Goal: Transaction & Acquisition: Purchase product/service

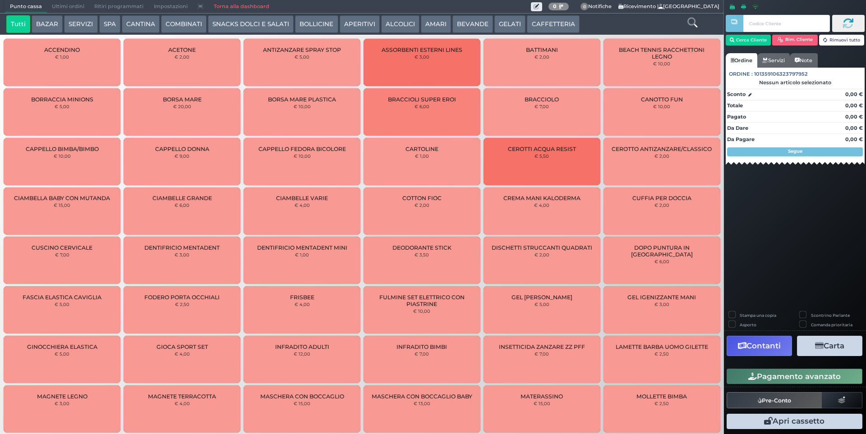
click at [69, 9] on span "Ultimi ordini" at bounding box center [68, 6] width 42 height 13
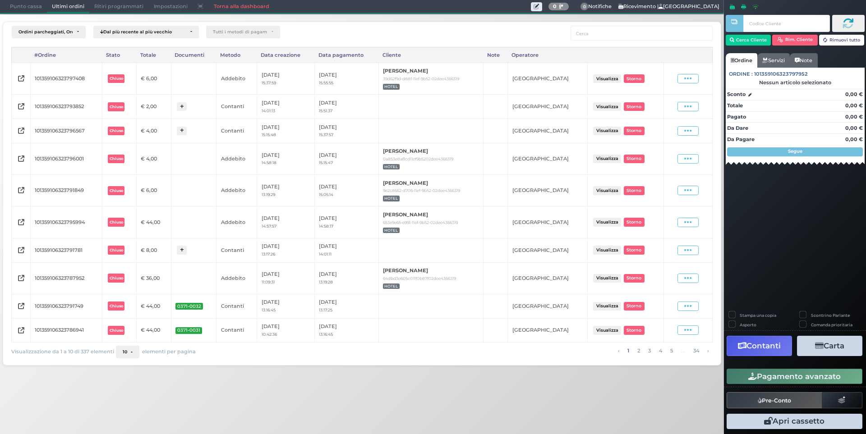
click at [40, 11] on span "Punto cassa" at bounding box center [26, 6] width 42 height 13
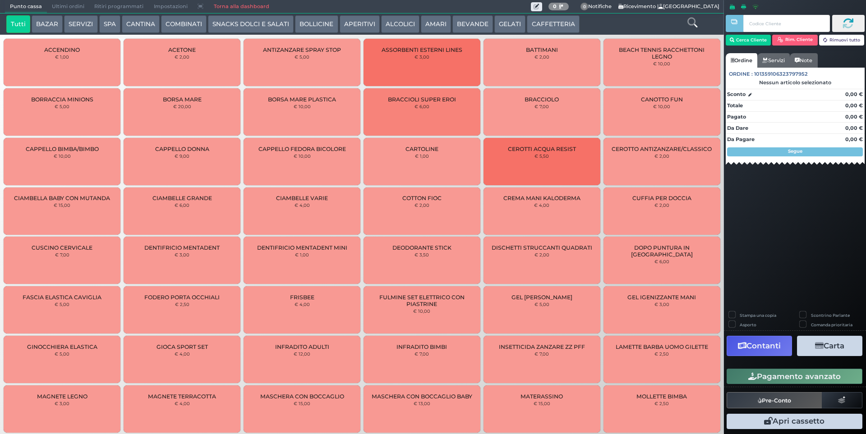
click at [549, 27] on button "CAFFETTERIA" at bounding box center [553, 24] width 52 height 18
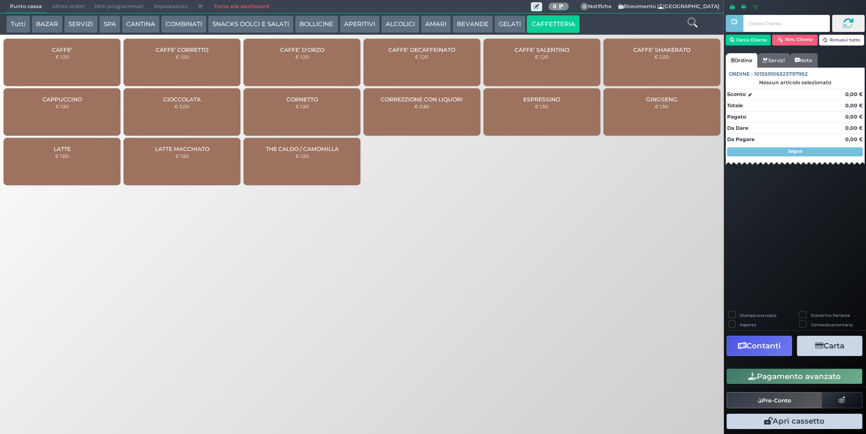
click at [472, 19] on button "BEVANDE" at bounding box center [472, 24] width 41 height 18
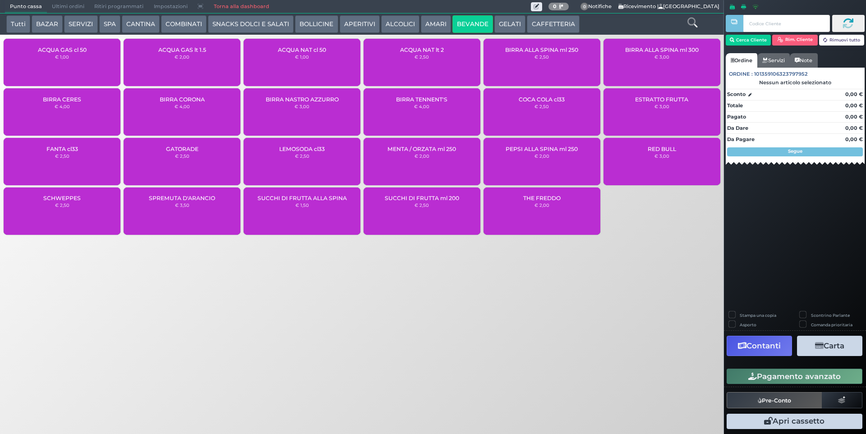
click at [319, 70] on div "ACQUA NAT cl 50 € 1,00" at bounding box center [302, 62] width 117 height 47
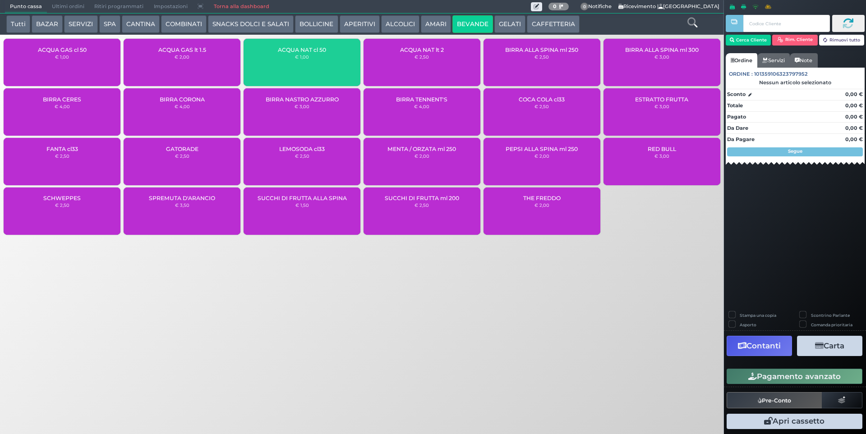
click at [319, 70] on div "ACQUA NAT cl 50 € 1,00" at bounding box center [302, 62] width 117 height 47
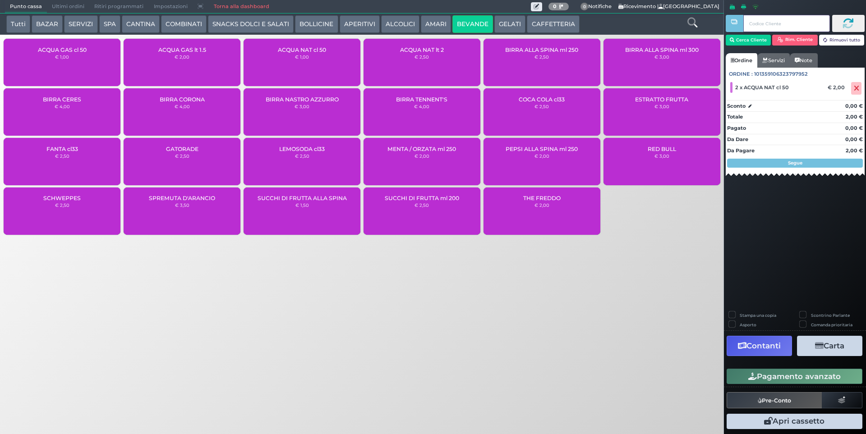
click at [747, 32] on input "text" at bounding box center [786, 23] width 86 height 17
click at [748, 40] on button "Cerca Cliente" at bounding box center [749, 40] width 46 height 11
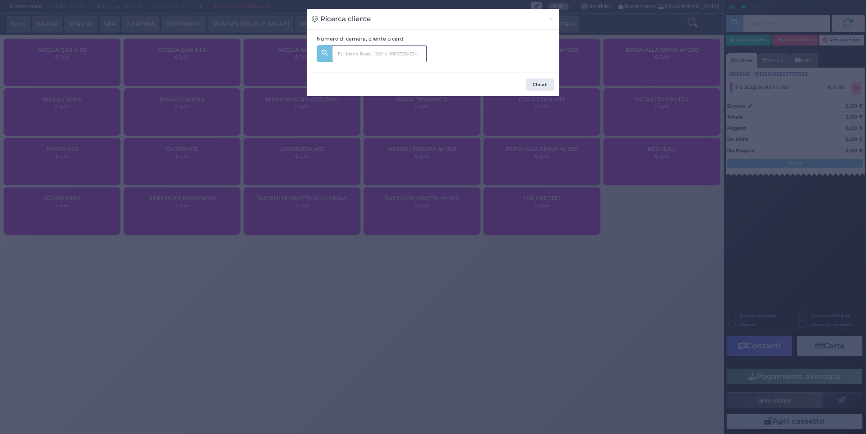
click at [404, 53] on input "text" at bounding box center [379, 53] width 95 height 17
type input "207"
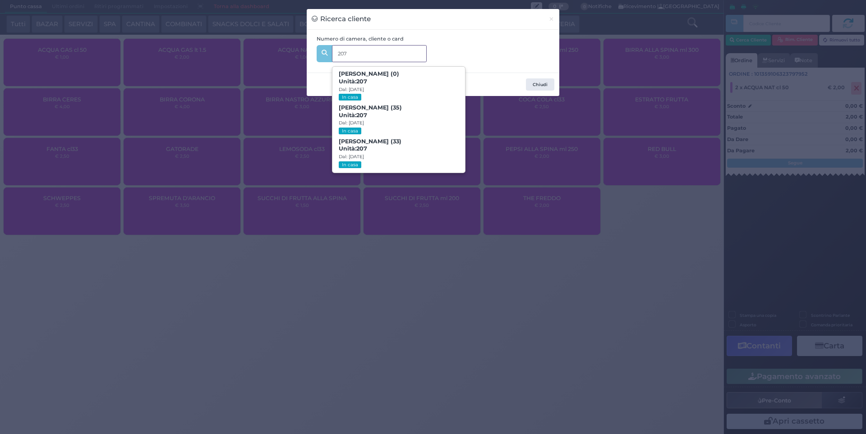
drag, startPoint x: 421, startPoint y: 142, endPoint x: 393, endPoint y: 126, distance: 32.3
click at [420, 143] on span "Alessandra Ribatti (33) Unità: 207 Dal: 24/08/2025 In casa" at bounding box center [398, 154] width 132 height 34
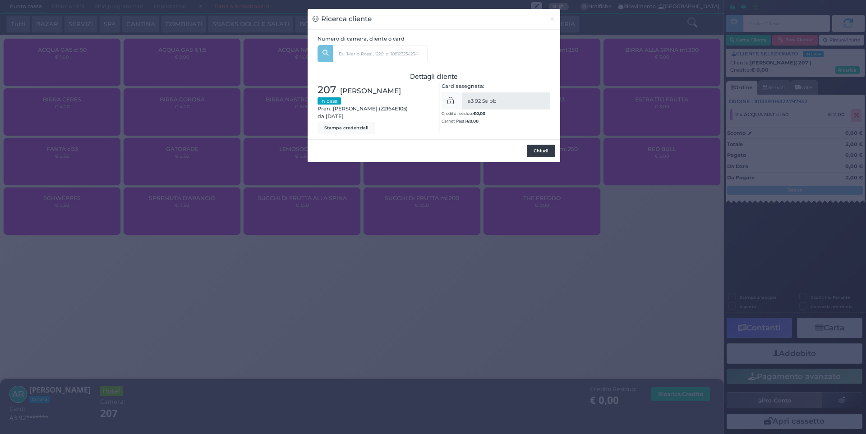
click at [541, 153] on button "Chiudi" at bounding box center [541, 151] width 28 height 13
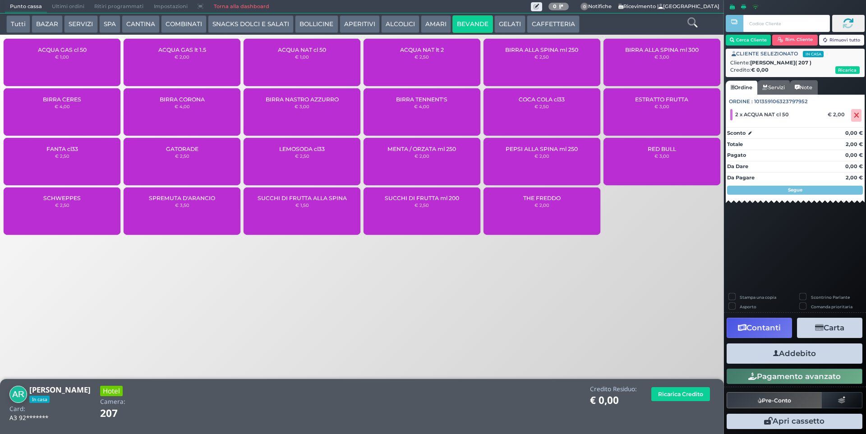
click at [812, 353] on button "Addebito" at bounding box center [794, 354] width 136 height 20
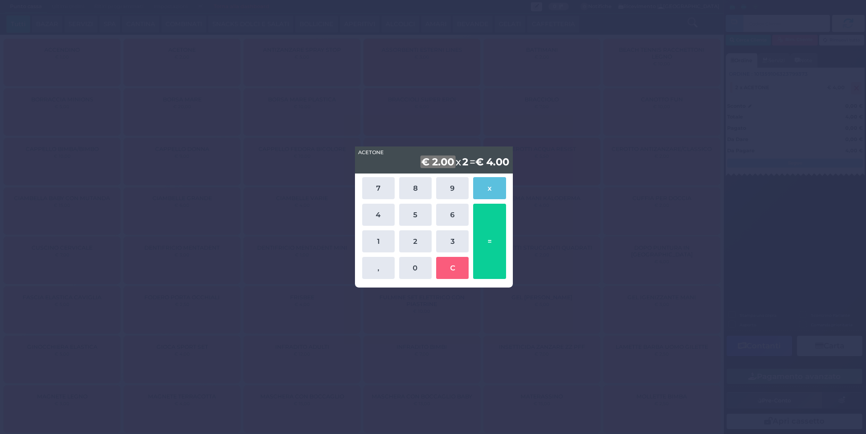
click at [620, 112] on div "ACETONE ACETONE € 2.00 x 2 = € 4.00 7 8 9 x 4 5 6 1 2 3 , 0 C =" at bounding box center [433, 217] width 866 height 434
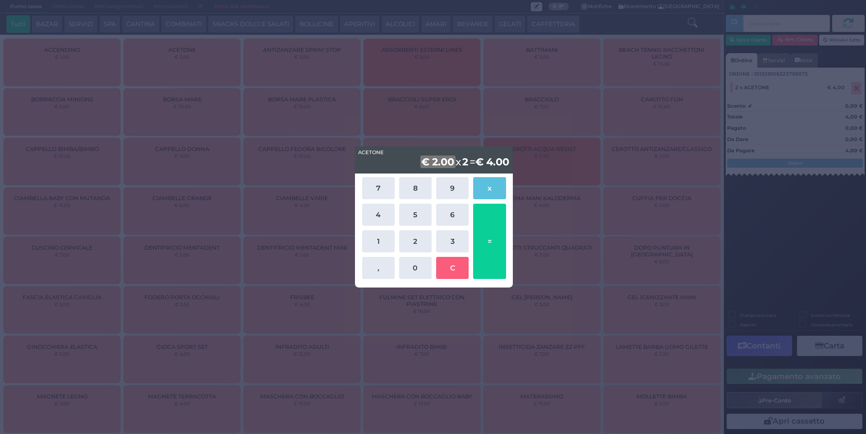
click at [602, 260] on div "ACETONE ACETONE € 2.00 x 2 = € 4.00 7 8 9 x 4 5 6 1 2 3 , 0 C =" at bounding box center [433, 217] width 866 height 434
click at [769, 225] on div "ACETONE ACETONE € 2.00 x 2 = € 4.00 7 8 9 x 4 5 6 1 2 3 , 0 C =" at bounding box center [433, 217] width 866 height 434
click at [454, 267] on button "C" at bounding box center [452, 268] width 32 height 22
drag, startPoint x: 454, startPoint y: 267, endPoint x: 462, endPoint y: 267, distance: 8.1
click at [455, 267] on button "C" at bounding box center [452, 268] width 32 height 22
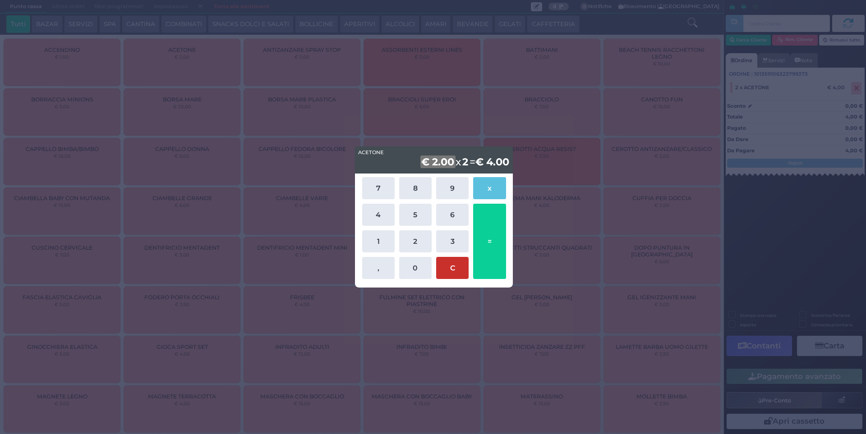
drag, startPoint x: 462, startPoint y: 267, endPoint x: 493, endPoint y: 266, distance: 31.6
click at [471, 267] on div "7 8 9 x 4 5 6 1 2 3 , 0 C =" at bounding box center [434, 228] width 148 height 106
click at [560, 254] on div "ACETONE ACETONE € 2.00 x 2 = € 4.00 7 8 9 x 4 5 6 1 2 3 , 0 C =" at bounding box center [433, 217] width 866 height 434
click at [475, 239] on button "=" at bounding box center [489, 241] width 32 height 75
click at [486, 237] on button "=" at bounding box center [489, 241] width 32 height 75
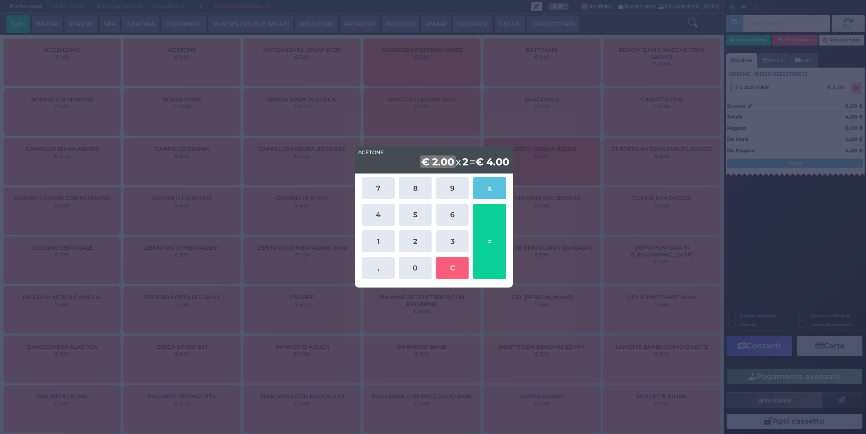
click at [506, 229] on div "7 8 9 x 4 5 6 1 2 3 , 0 C =" at bounding box center [434, 228] width 148 height 106
click at [410, 241] on button "2" at bounding box center [415, 241] width 32 height 22
click at [414, 273] on button "0" at bounding box center [415, 268] width 32 height 22
drag, startPoint x: 414, startPoint y: 273, endPoint x: 451, endPoint y: 270, distance: 37.1
click at [414, 273] on button "0" at bounding box center [415, 268] width 32 height 22
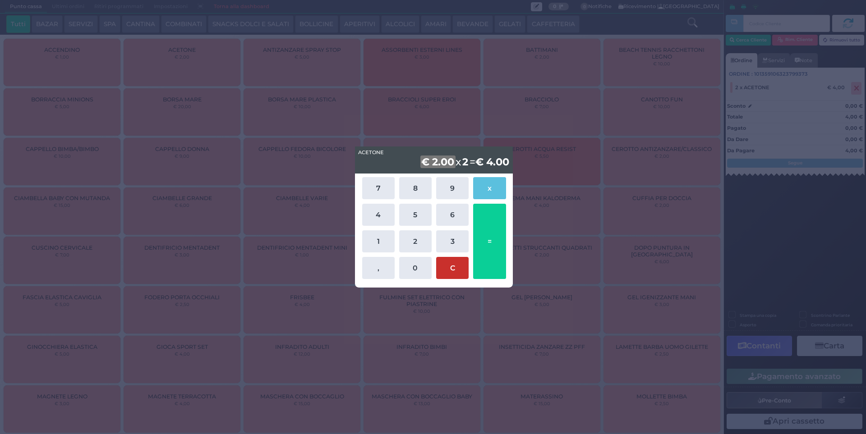
drag, startPoint x: 454, startPoint y: 269, endPoint x: 505, endPoint y: 260, distance: 51.8
click at [455, 269] on button "C" at bounding box center [452, 268] width 32 height 22
click at [505, 259] on button "=" at bounding box center [489, 241] width 32 height 75
drag, startPoint x: 510, startPoint y: 165, endPoint x: 578, endPoint y: 161, distance: 68.2
click at [520, 166] on div "ACETONE ACETONE € 2.00 x 2 = € 4.00 7 8 9 x 4 5 6 1 2 3 , 0 C =" at bounding box center [433, 217] width 866 height 434
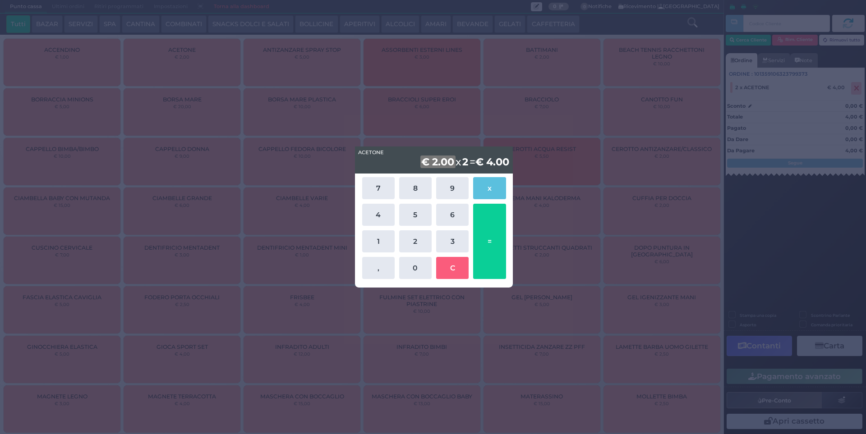
click at [605, 156] on div "ACETONE ACETONE € 2.00 x 2 = € 4.00 7 8 9 x 4 5 6 1 2 3 , 0 C =" at bounding box center [433, 217] width 866 height 434
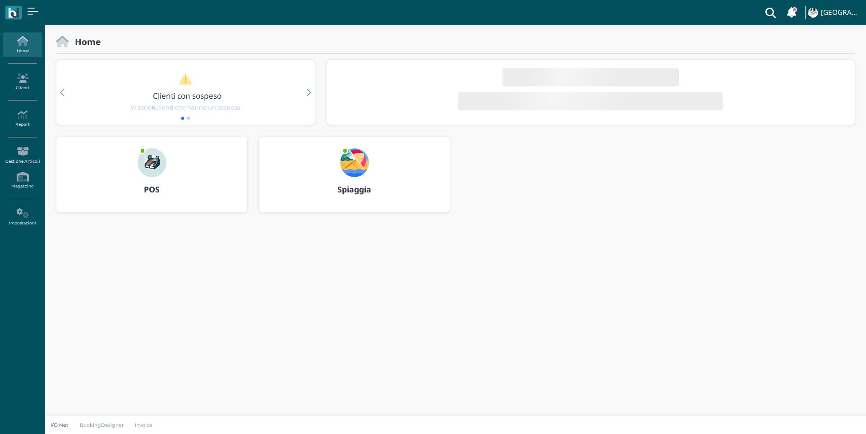
click at [161, 169] on img at bounding box center [152, 162] width 29 height 29
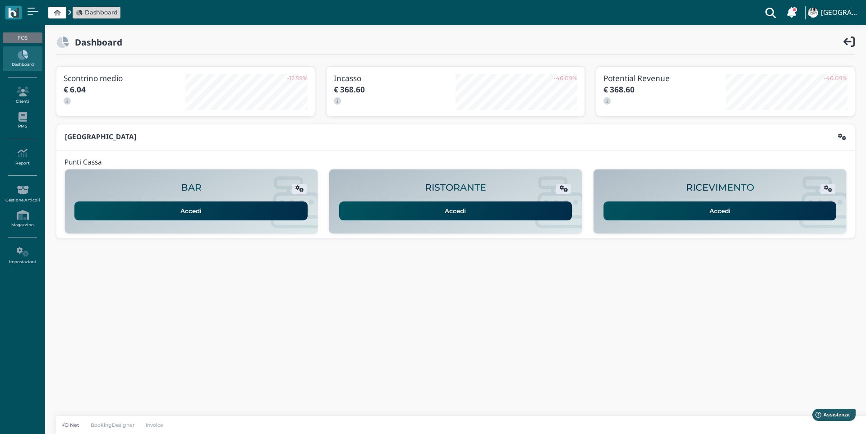
click at [738, 208] on link "Accedi" at bounding box center [719, 211] width 233 height 19
